Goal: Transaction & Acquisition: Subscribe to service/newsletter

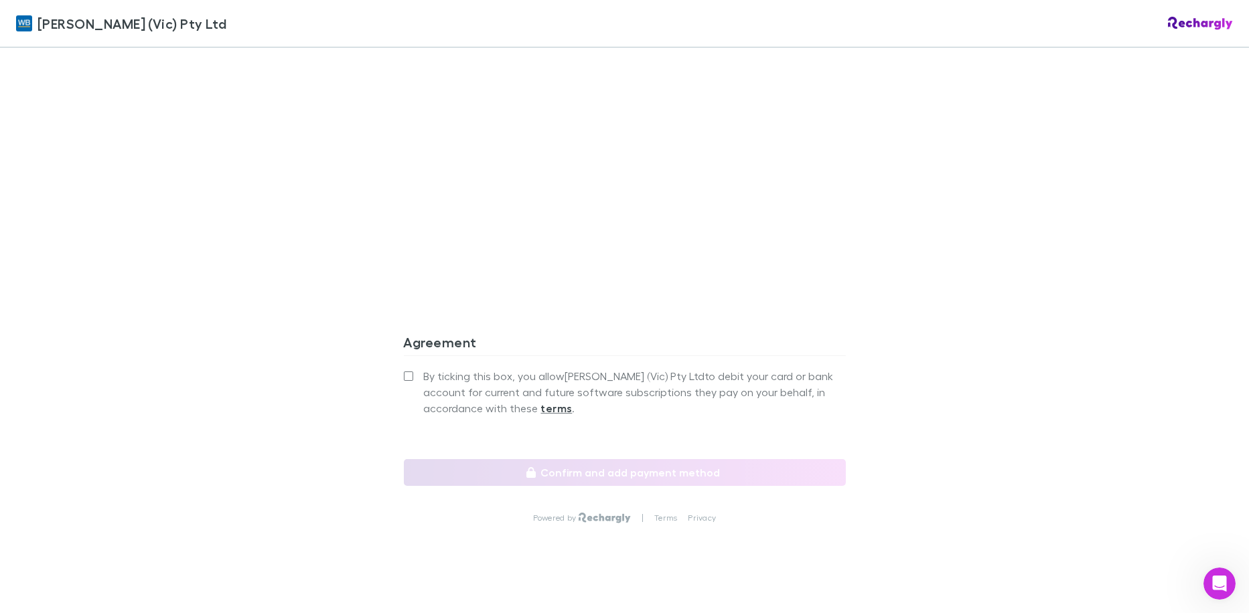
scroll to position [1069, 0]
click at [447, 372] on span "By ticking this box, you allow William Buck (Vic) Pty Ltd to debit your card or…" at bounding box center [635, 392] width 422 height 48
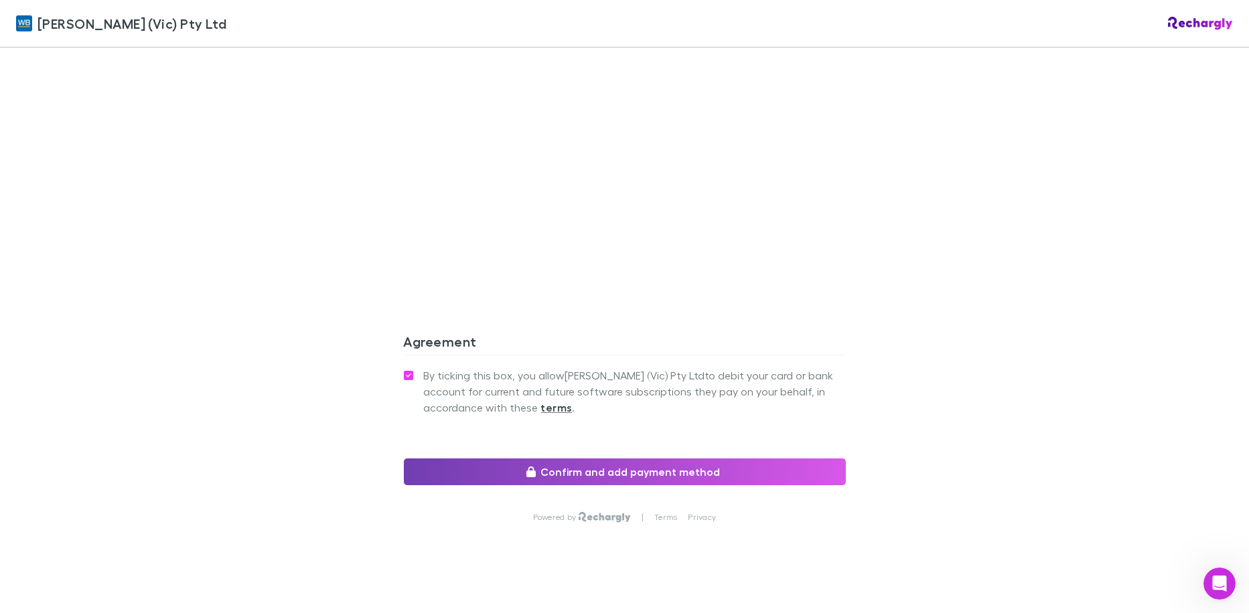
click at [514, 459] on button "Confirm and add payment method" at bounding box center [625, 472] width 442 height 27
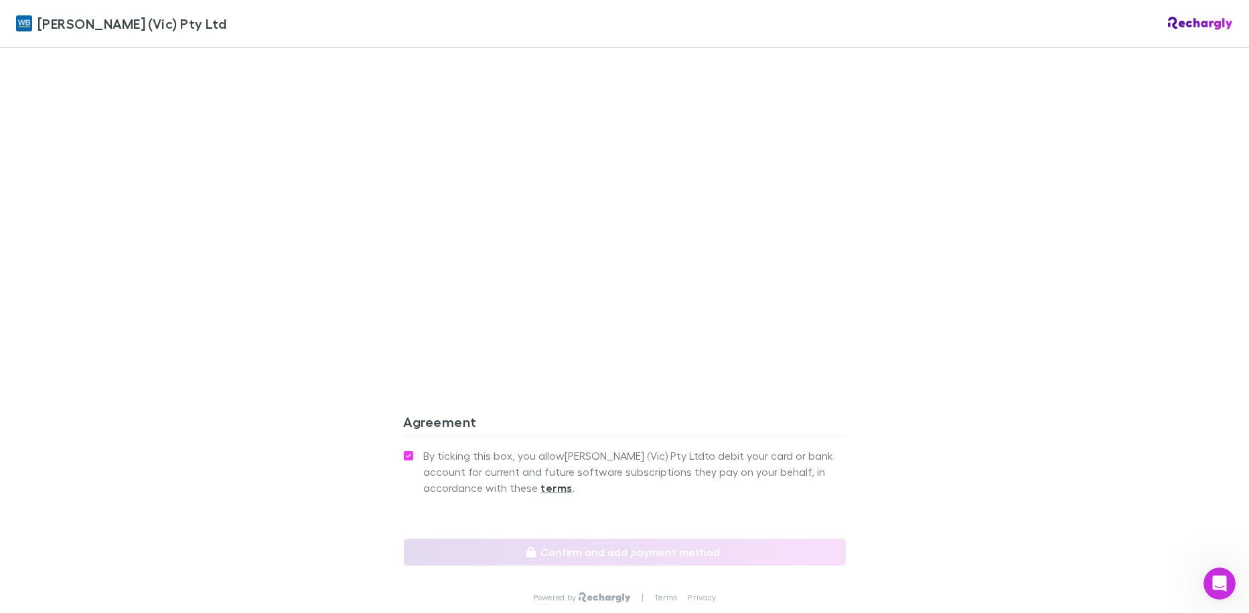
scroll to position [1133, 0]
